Goal: Transaction & Acquisition: Purchase product/service

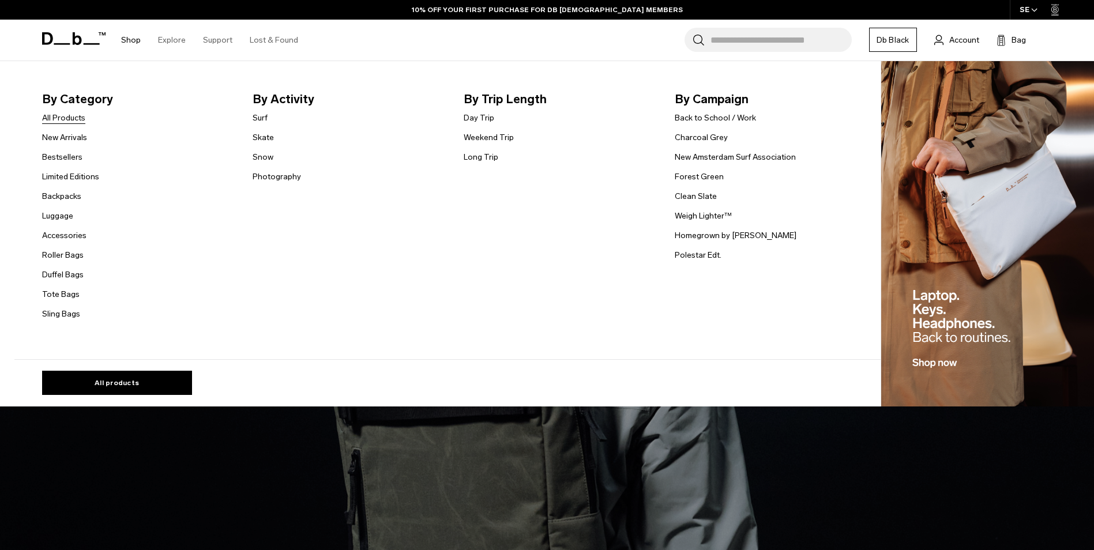
click at [78, 120] on link "All Products" at bounding box center [63, 118] width 43 height 12
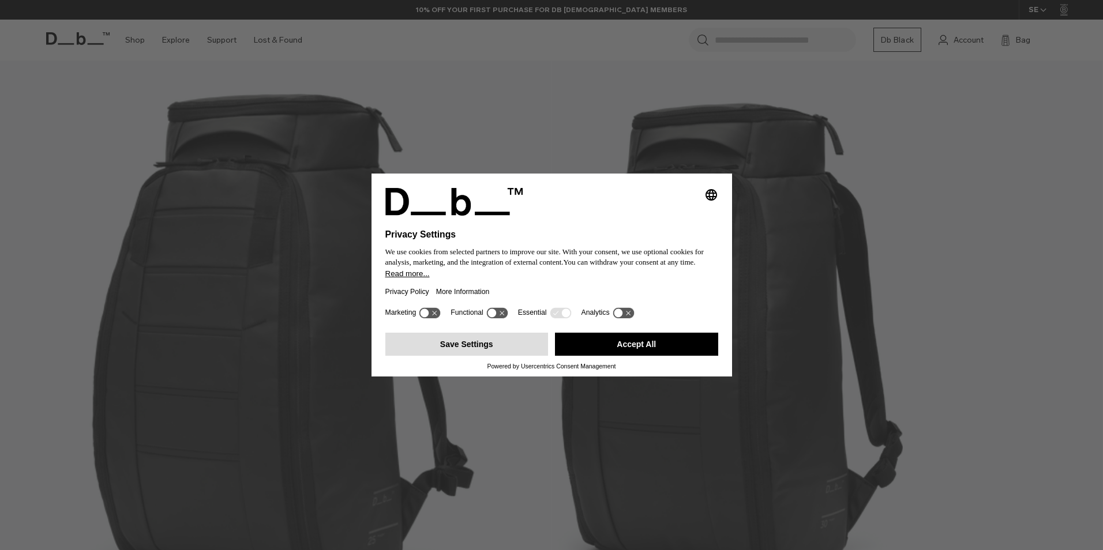
click at [460, 352] on button "Save Settings" at bounding box center [466, 344] width 163 height 23
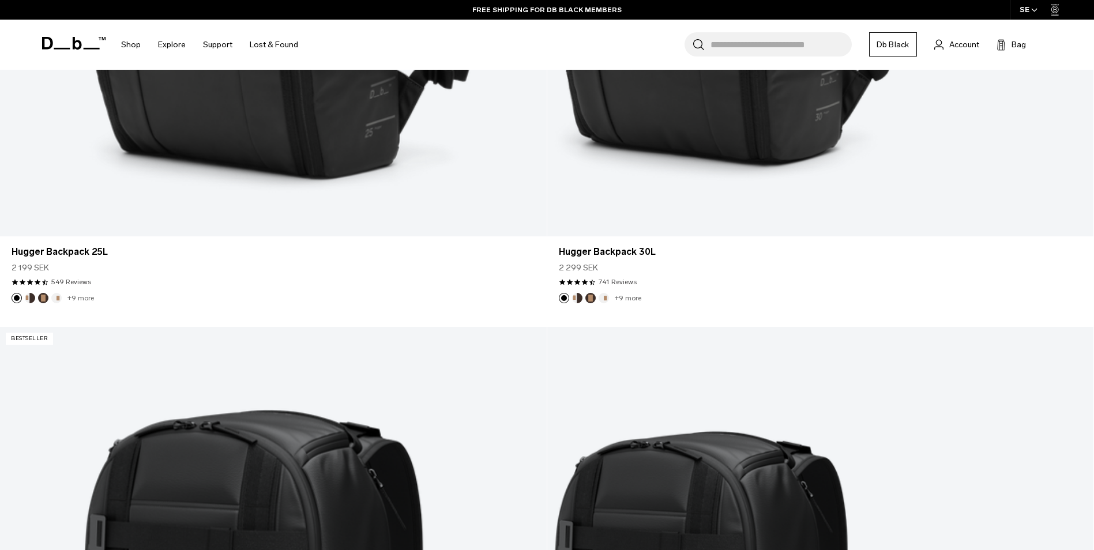
scroll to position [767, 0]
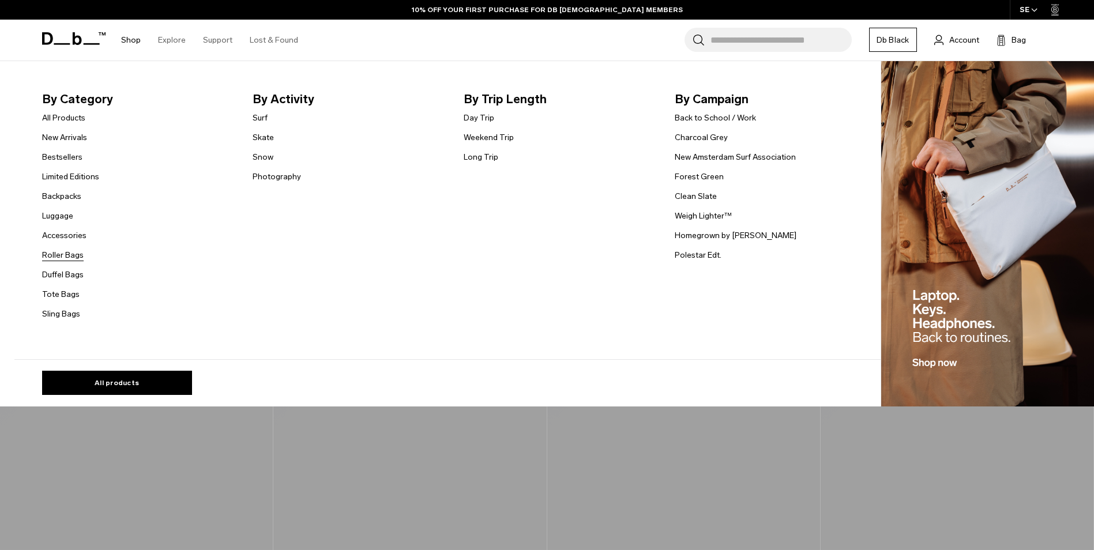
click at [67, 255] on link "Roller Bags" at bounding box center [63, 255] width 42 height 12
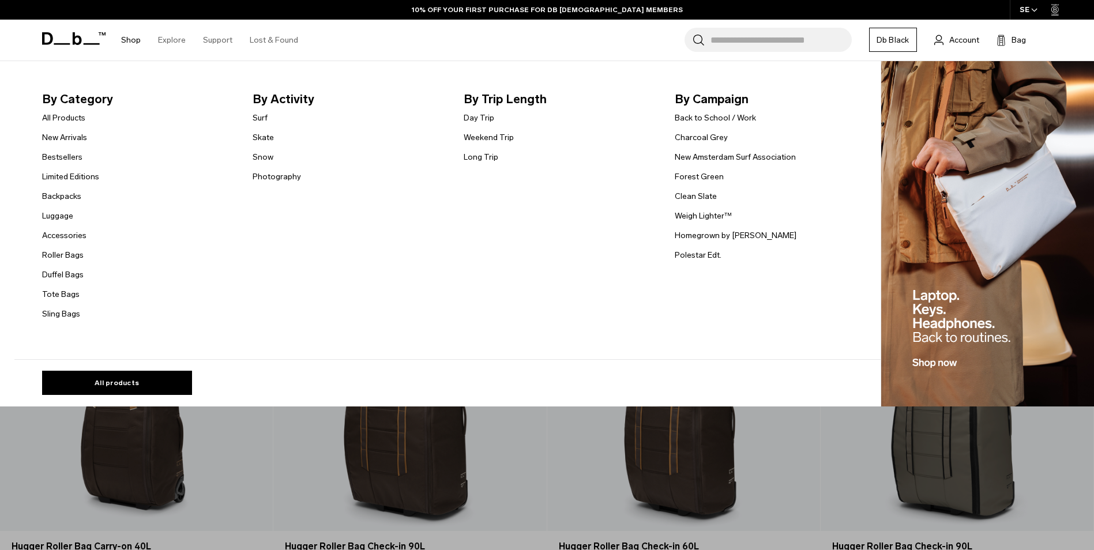
scroll to position [417, 0]
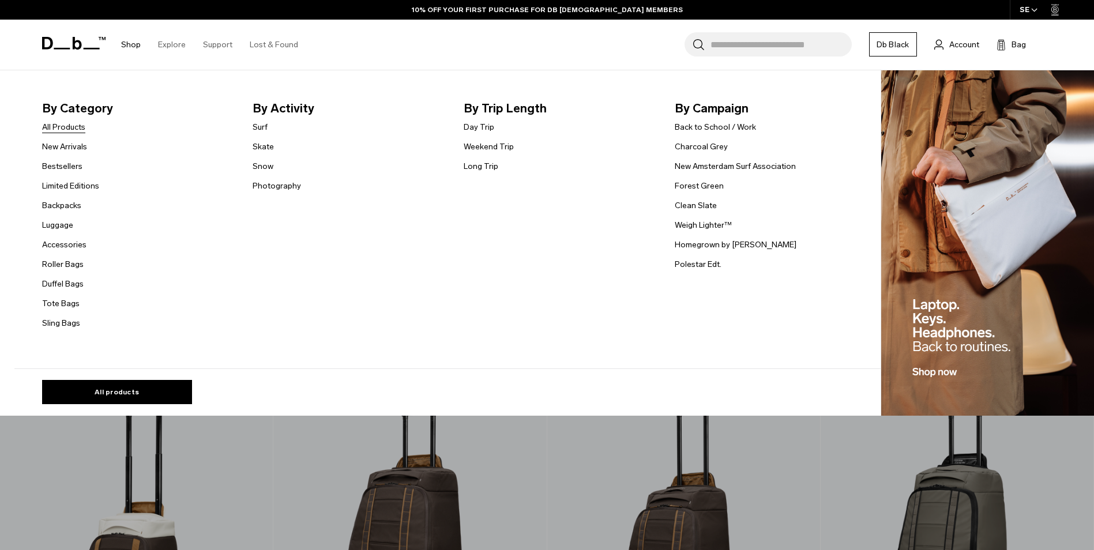
click at [84, 125] on link "All Products" at bounding box center [63, 127] width 43 height 12
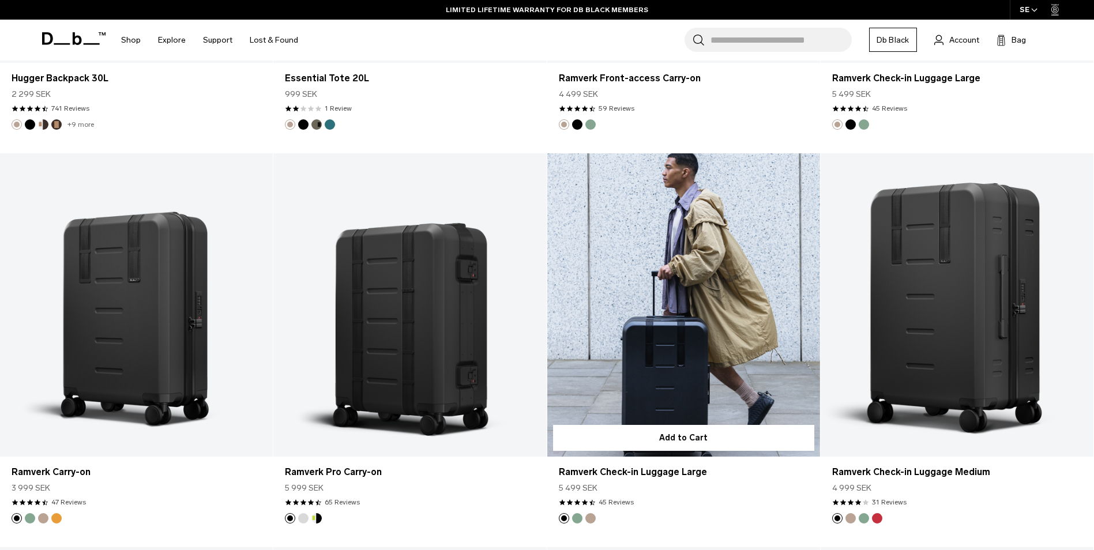
scroll to position [3344, 0]
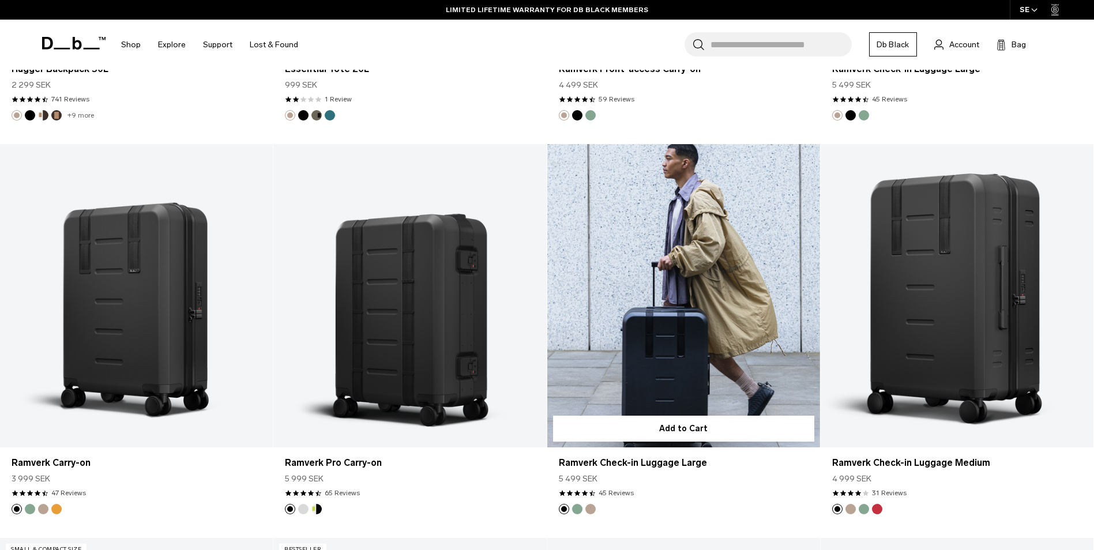
click at [578, 510] on button "Green Ray" at bounding box center [577, 509] width 10 height 10
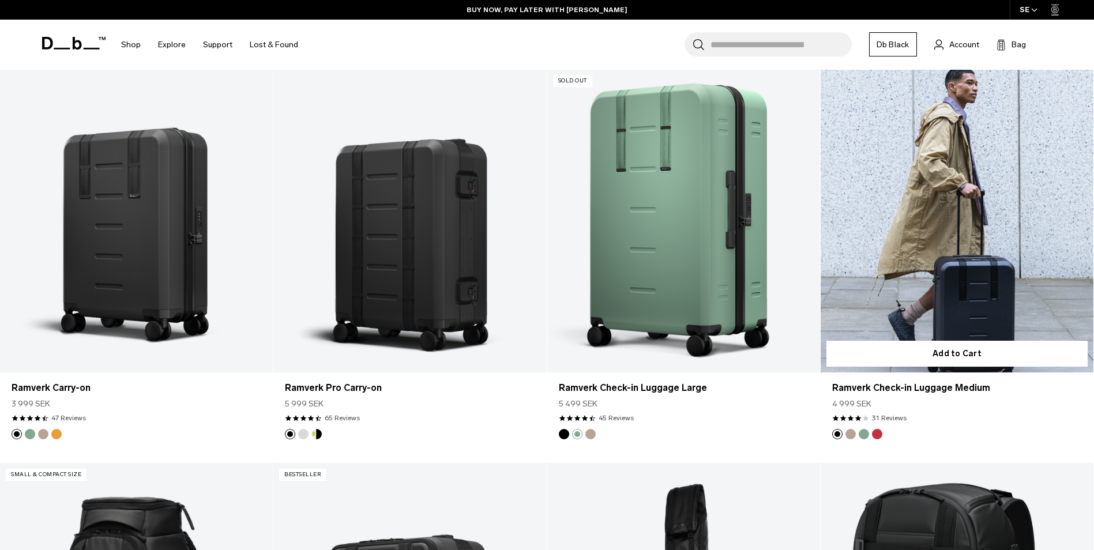
scroll to position [3402, 0]
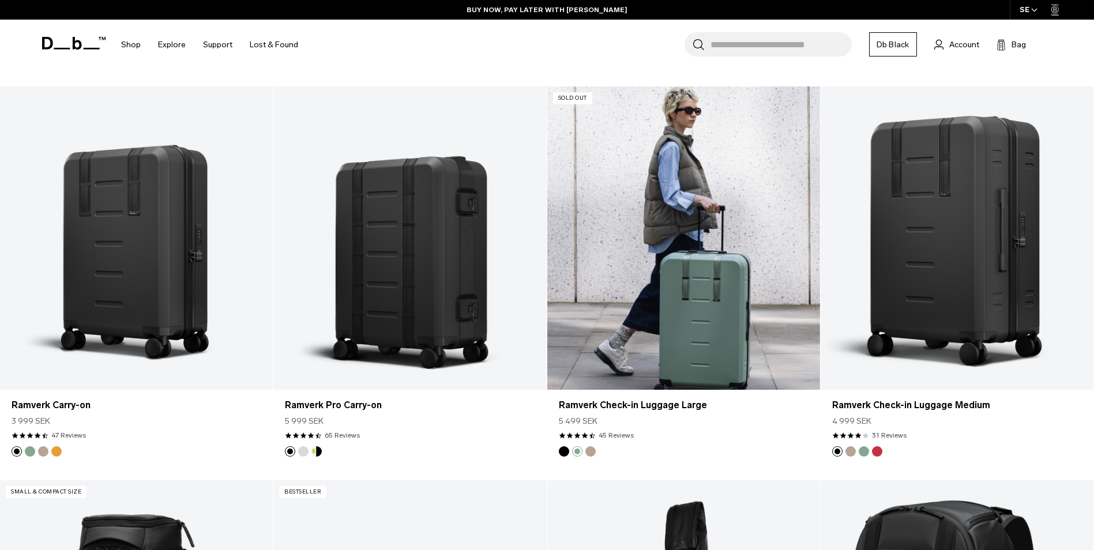
click at [647, 286] on link "Ramverk Check-in Luggage Large Green Ray" at bounding box center [683, 237] width 273 height 303
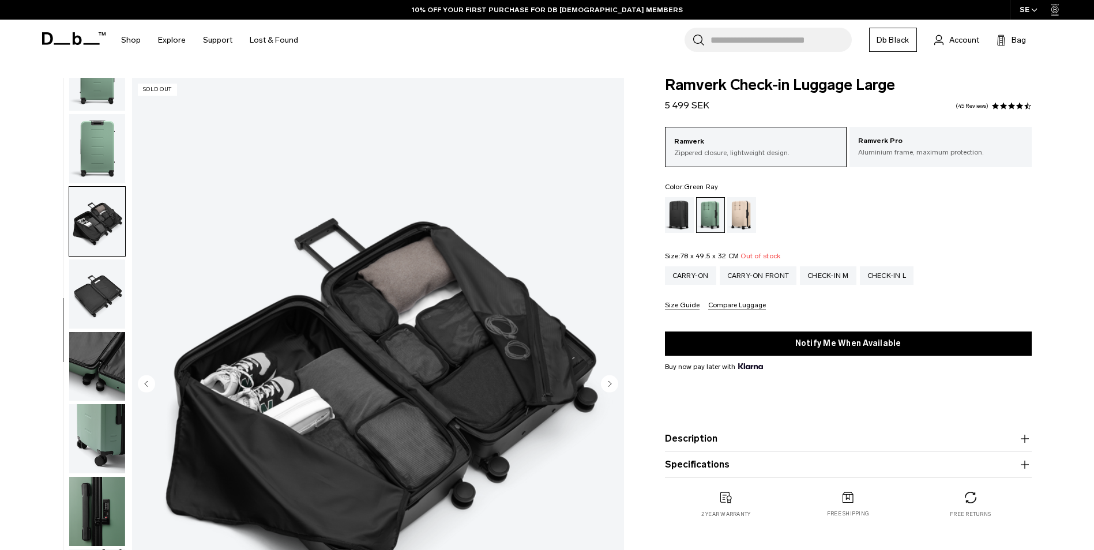
click at [108, 306] on img "button" at bounding box center [97, 293] width 56 height 69
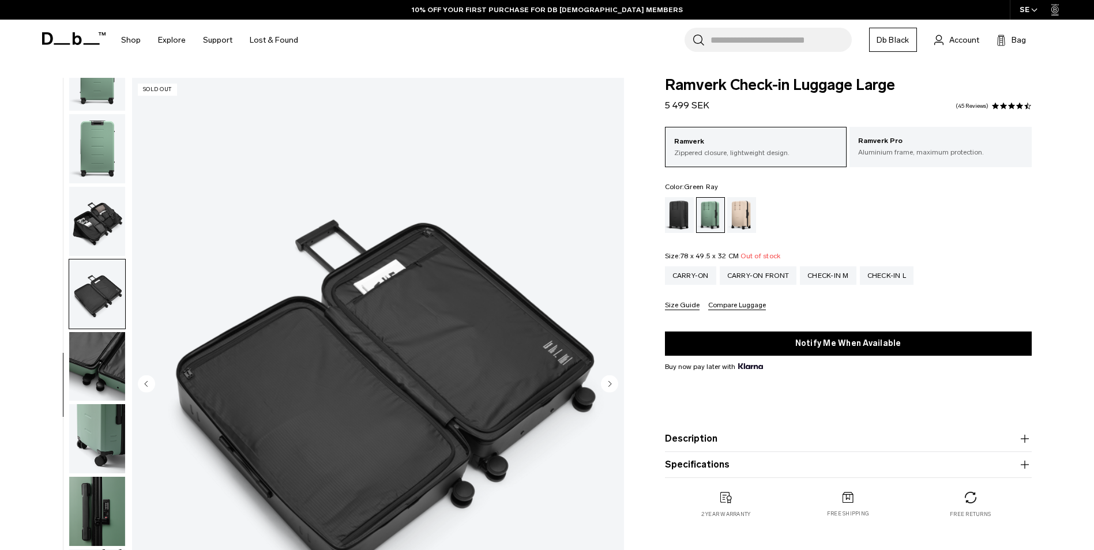
click at [101, 360] on img "button" at bounding box center [97, 366] width 56 height 69
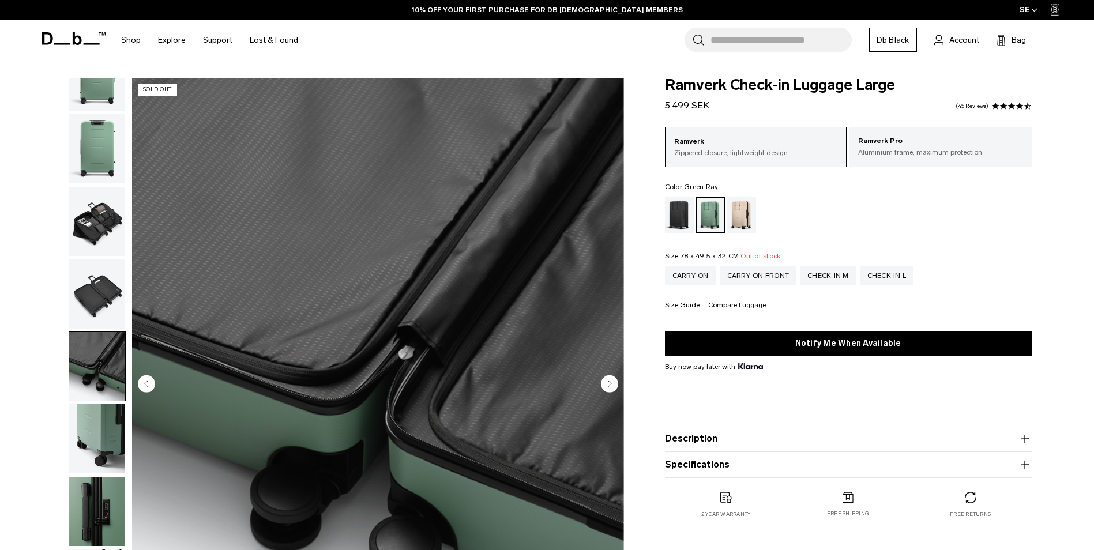
click at [95, 418] on img "button" at bounding box center [97, 438] width 56 height 69
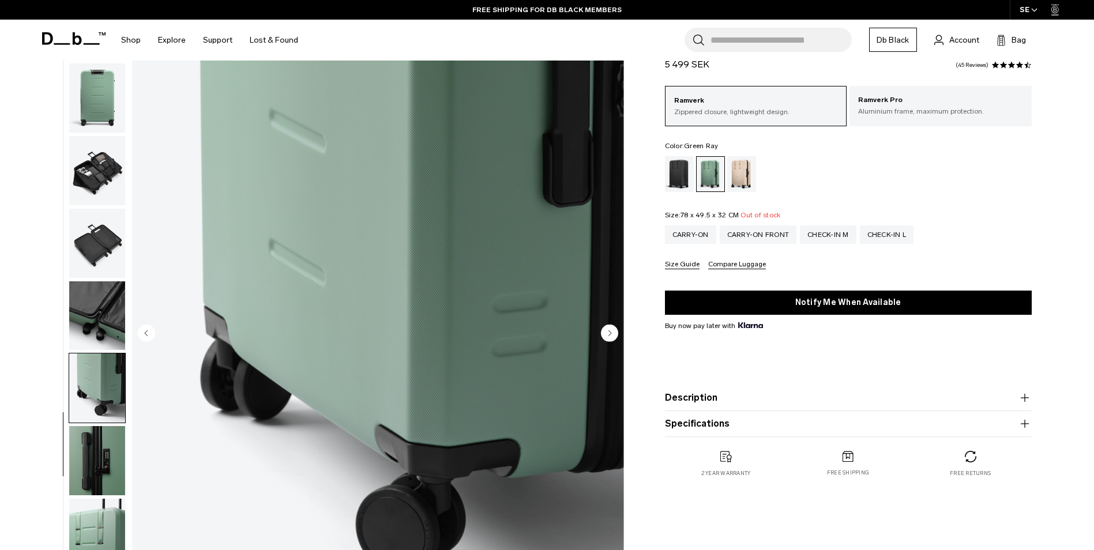
scroll to position [58, 0]
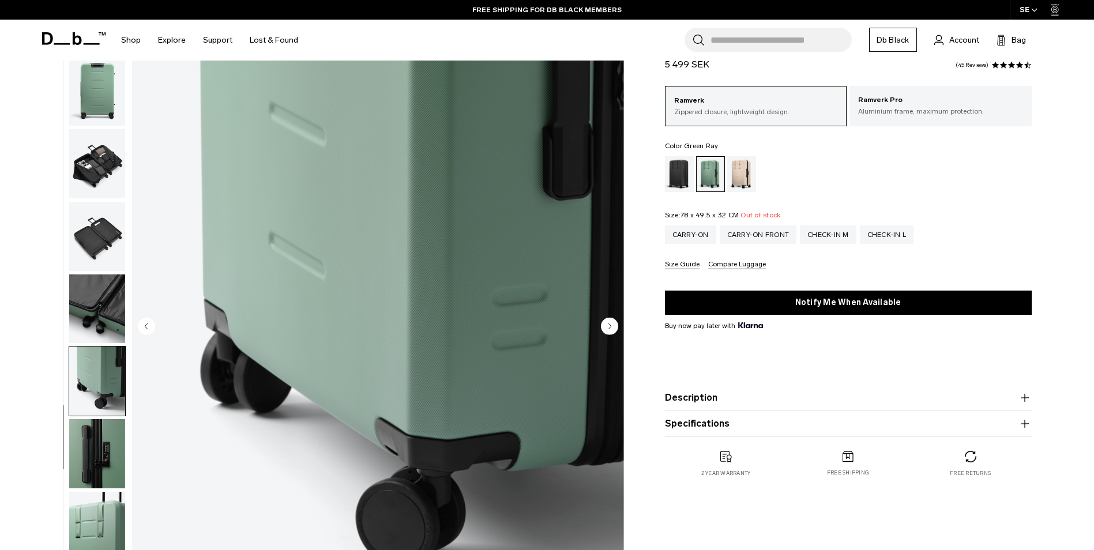
click at [99, 468] on img "button" at bounding box center [97, 453] width 56 height 69
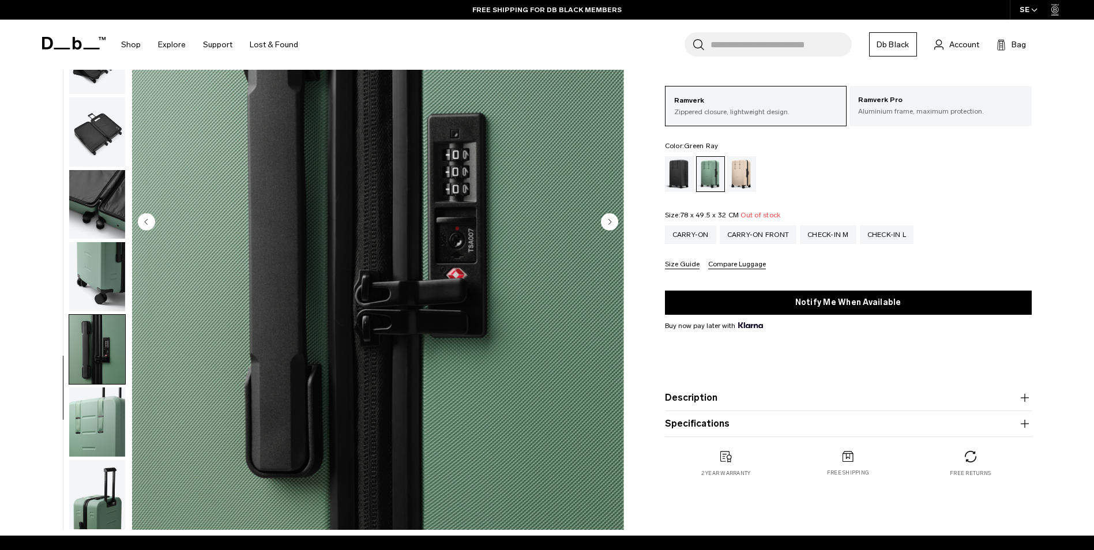
scroll to position [173, 0]
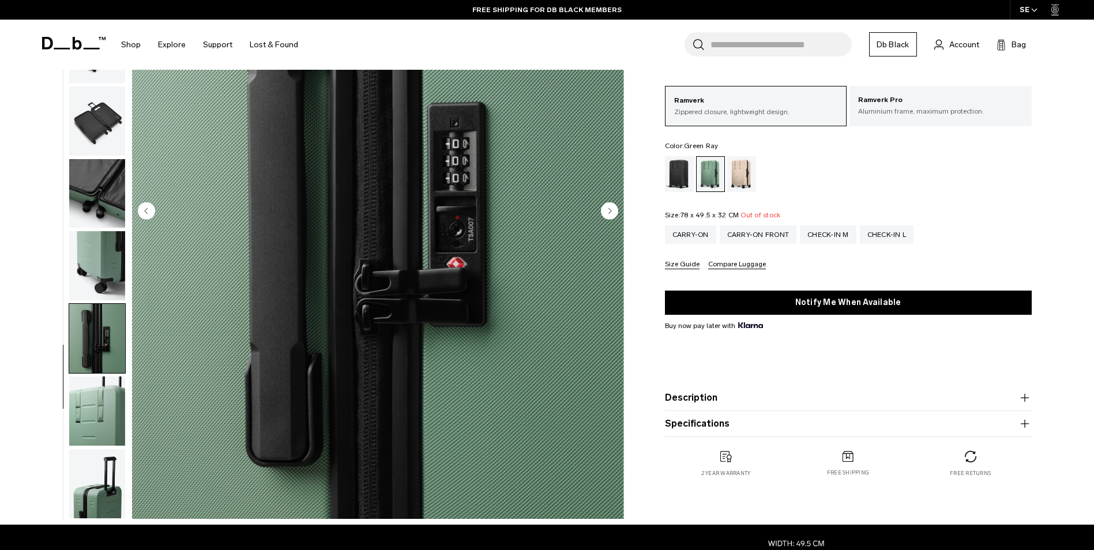
click at [99, 432] on img "button" at bounding box center [97, 411] width 56 height 69
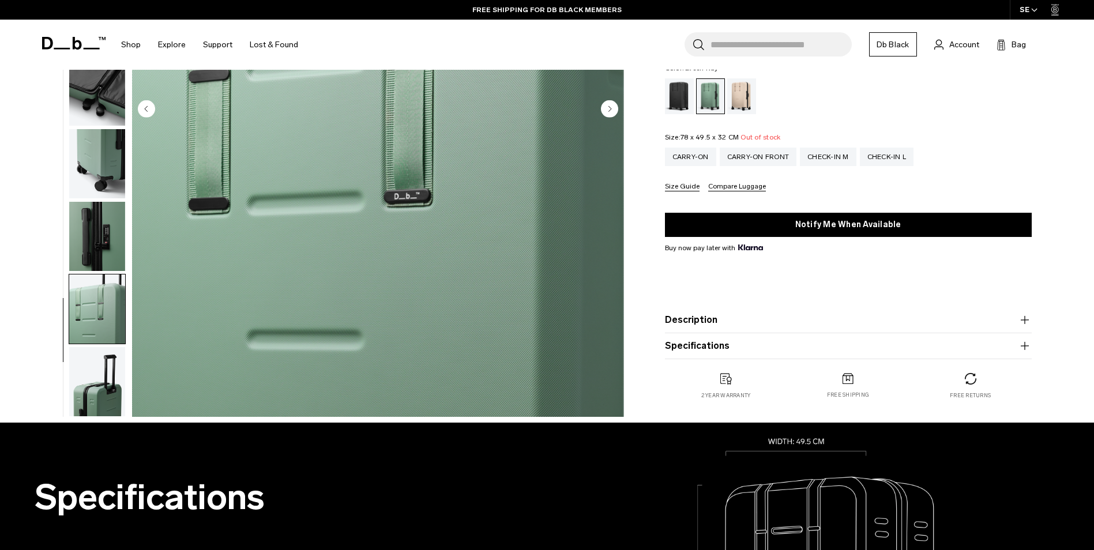
scroll to position [288, 0]
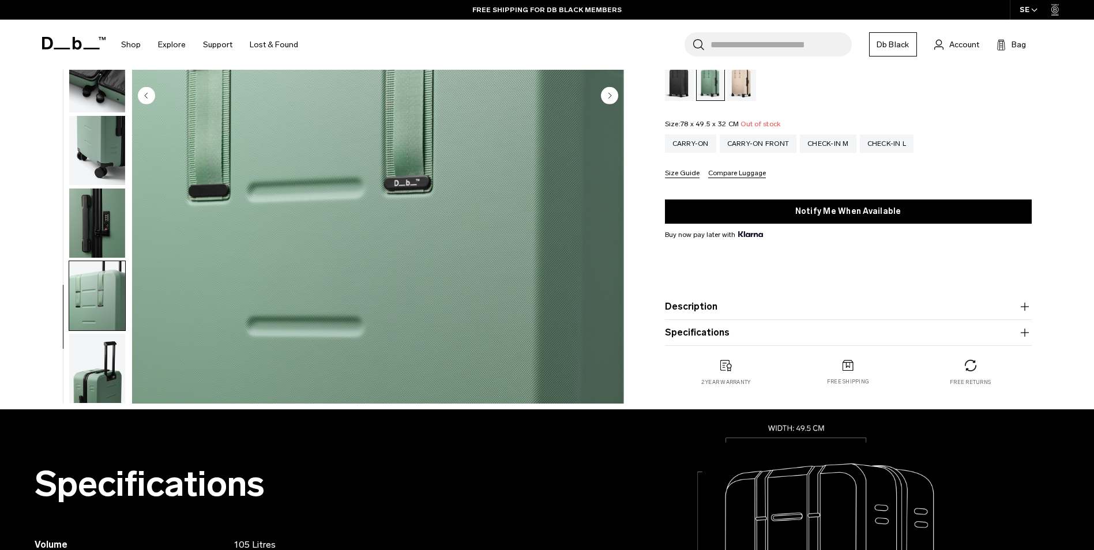
click at [104, 392] on img "button" at bounding box center [97, 368] width 56 height 69
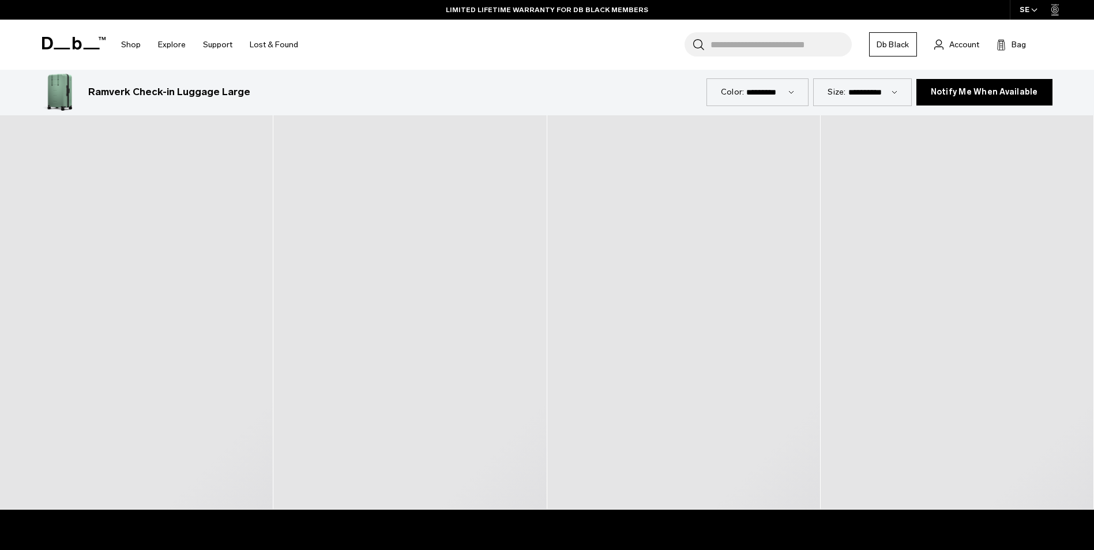
scroll to position [2249, 0]
